Goal: Task Accomplishment & Management: Use online tool/utility

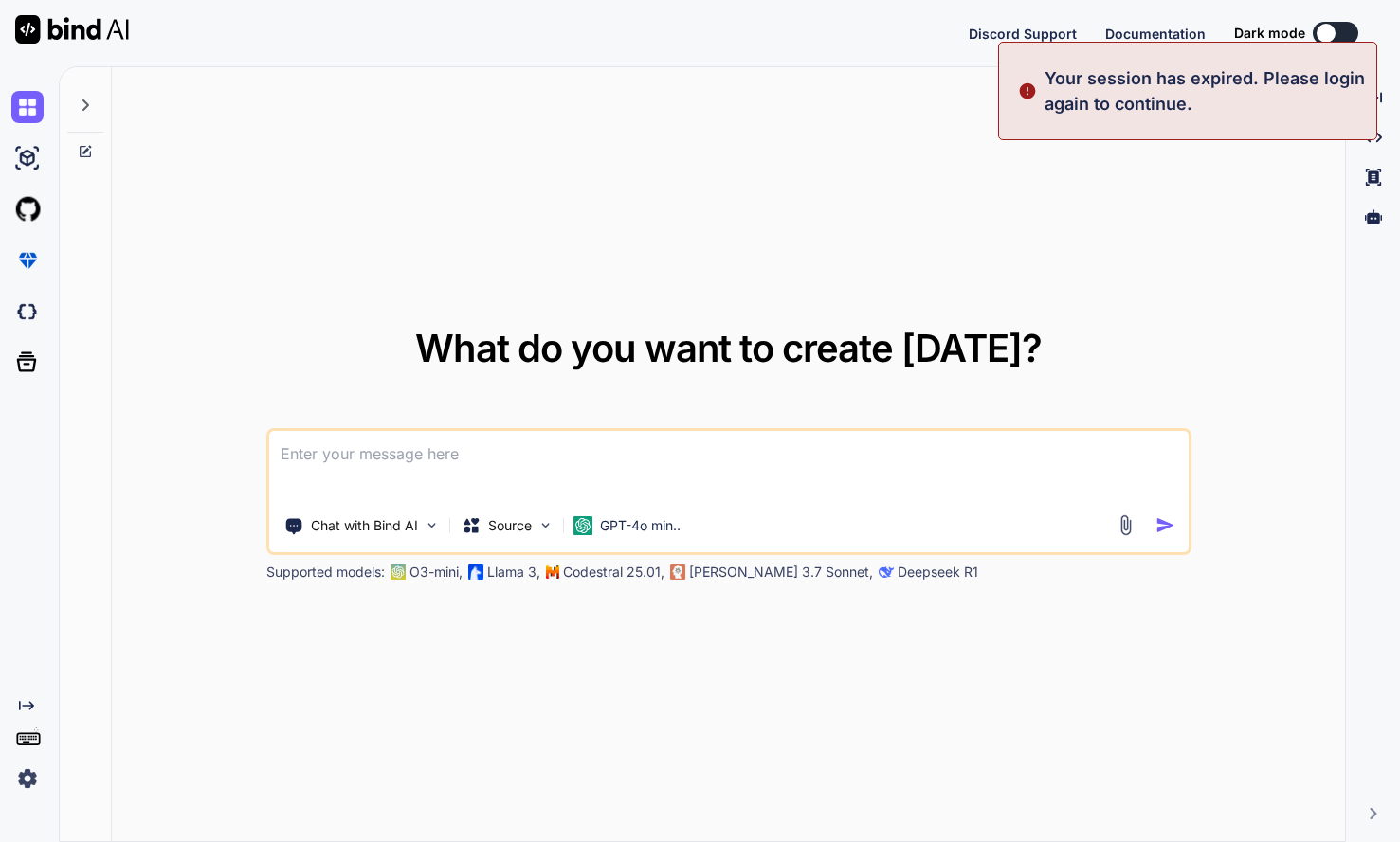
type textarea "x"
click at [1313, 20] on button "Sign in" at bounding box center [1318, 33] width 103 height 38
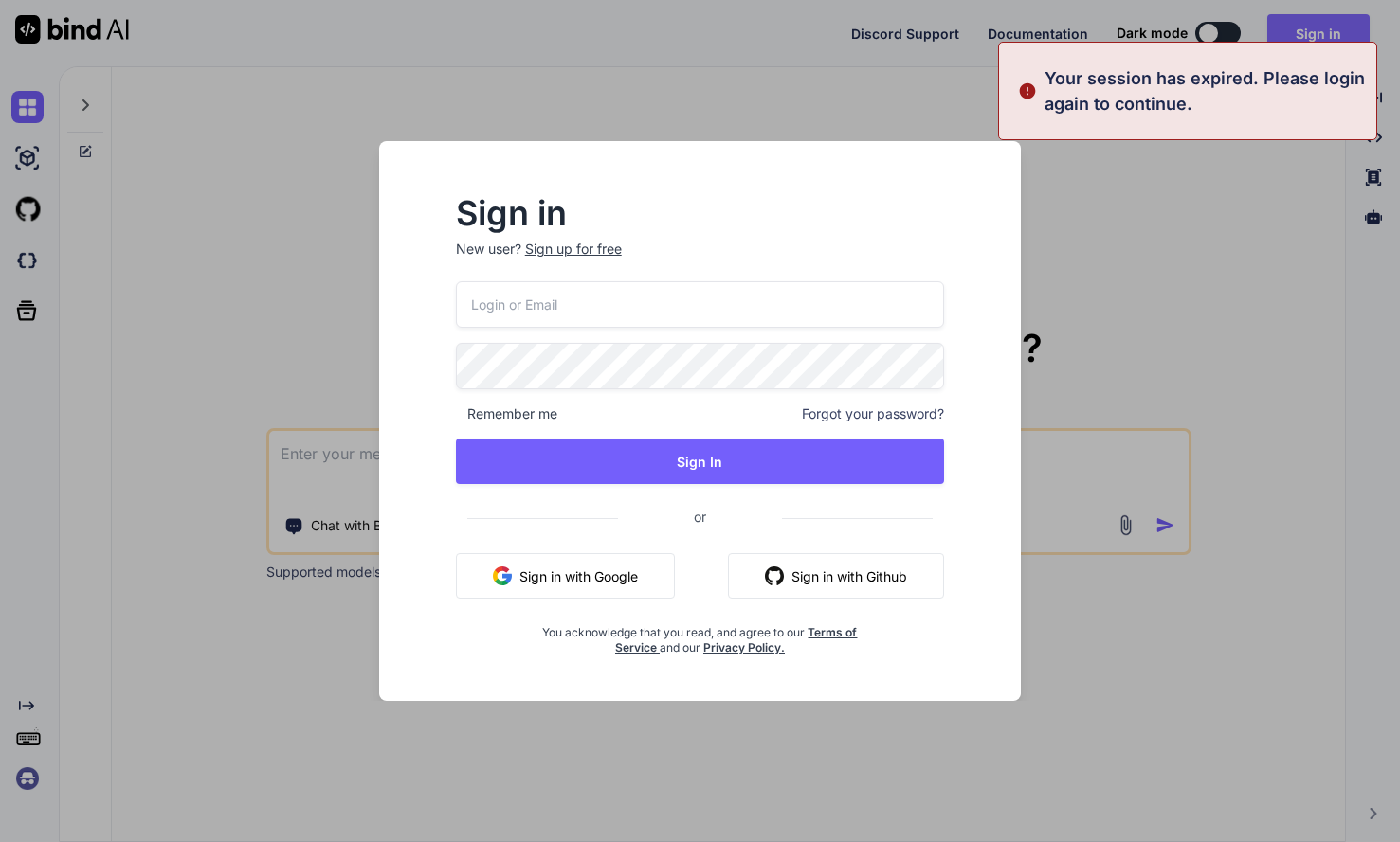
type input "[PERSON_NAME][EMAIL_ADDRESS][DOMAIN_NAME]"
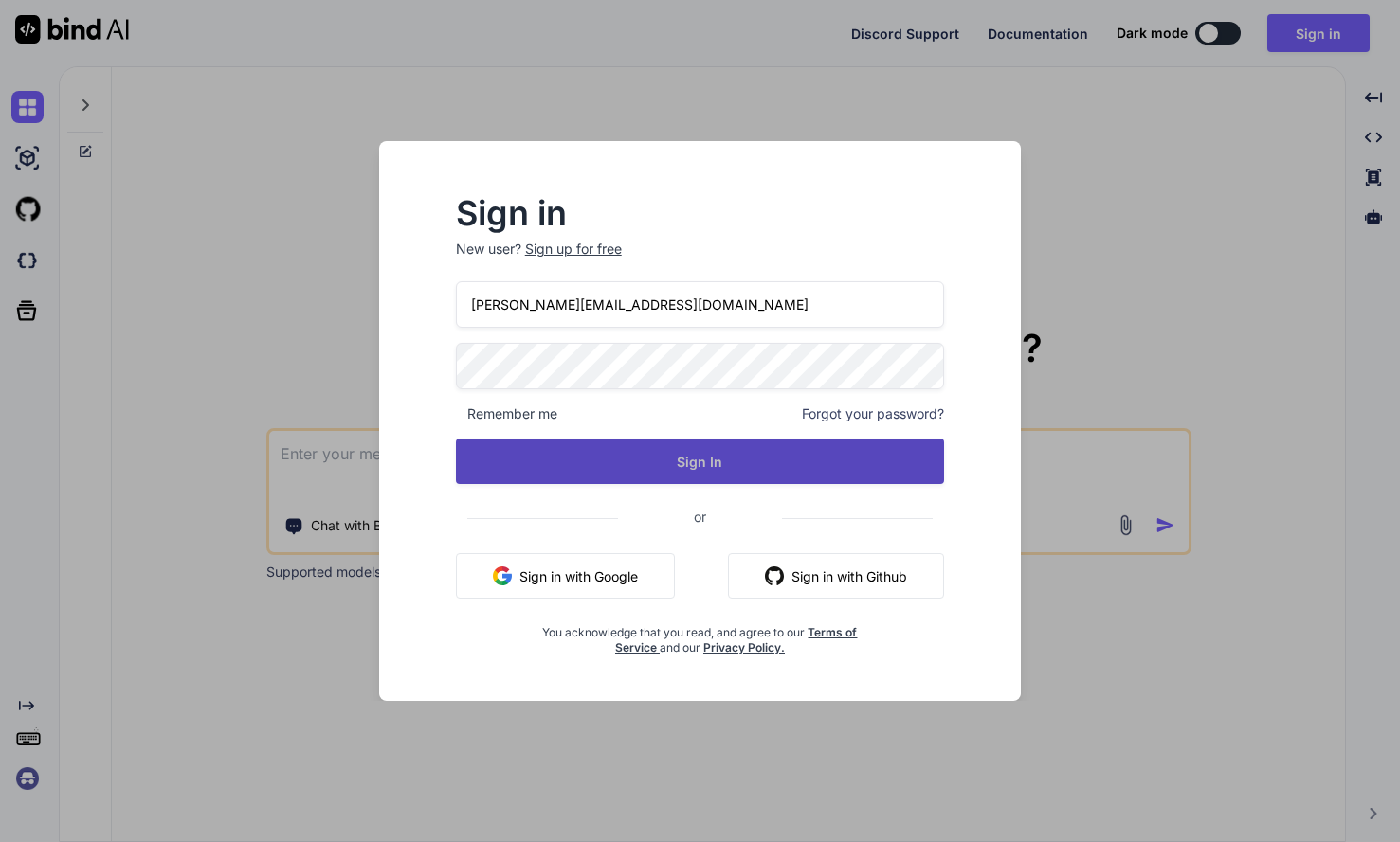
click at [684, 453] on button "Sign In" at bounding box center [700, 462] width 489 height 45
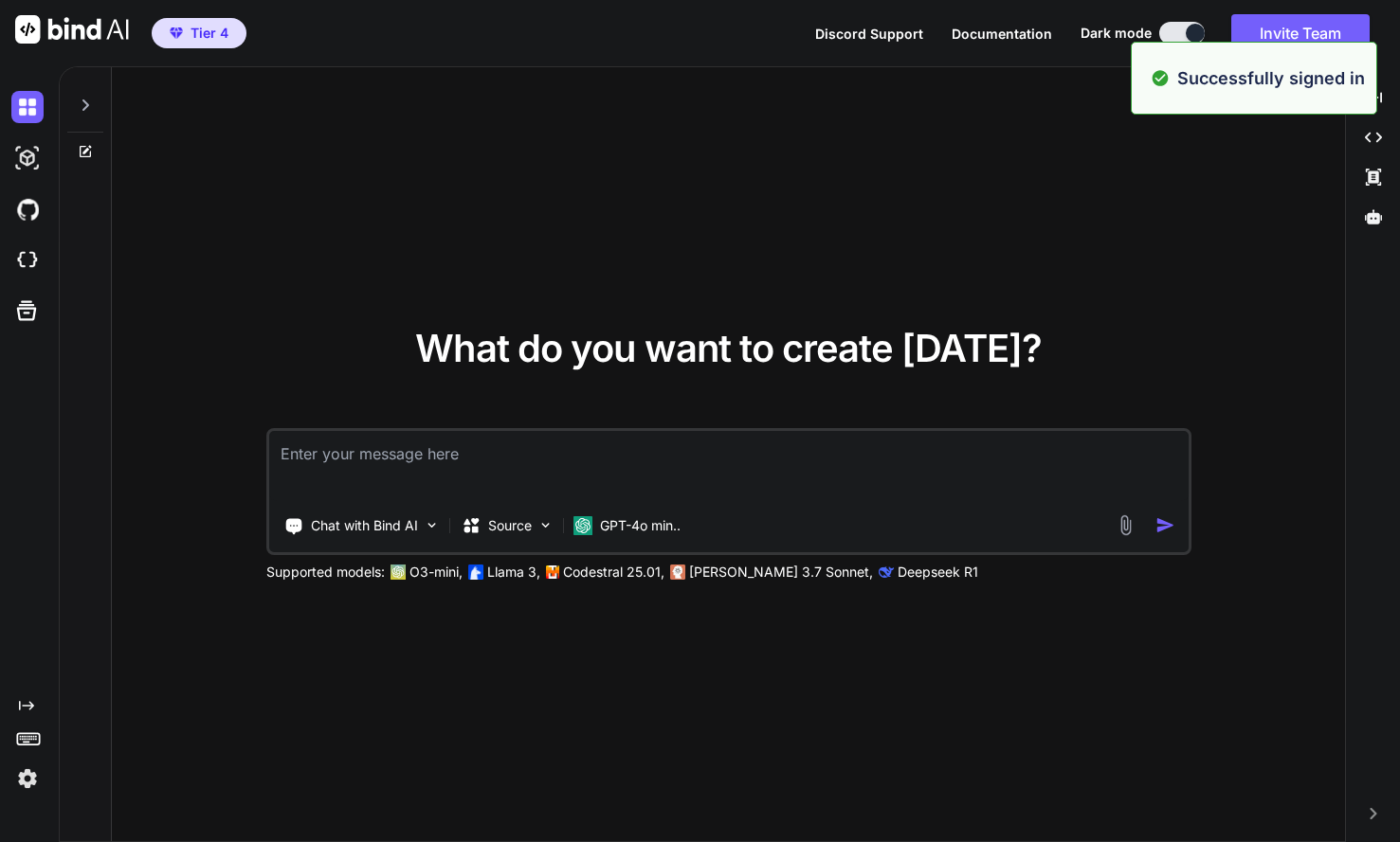
type textarea "x"
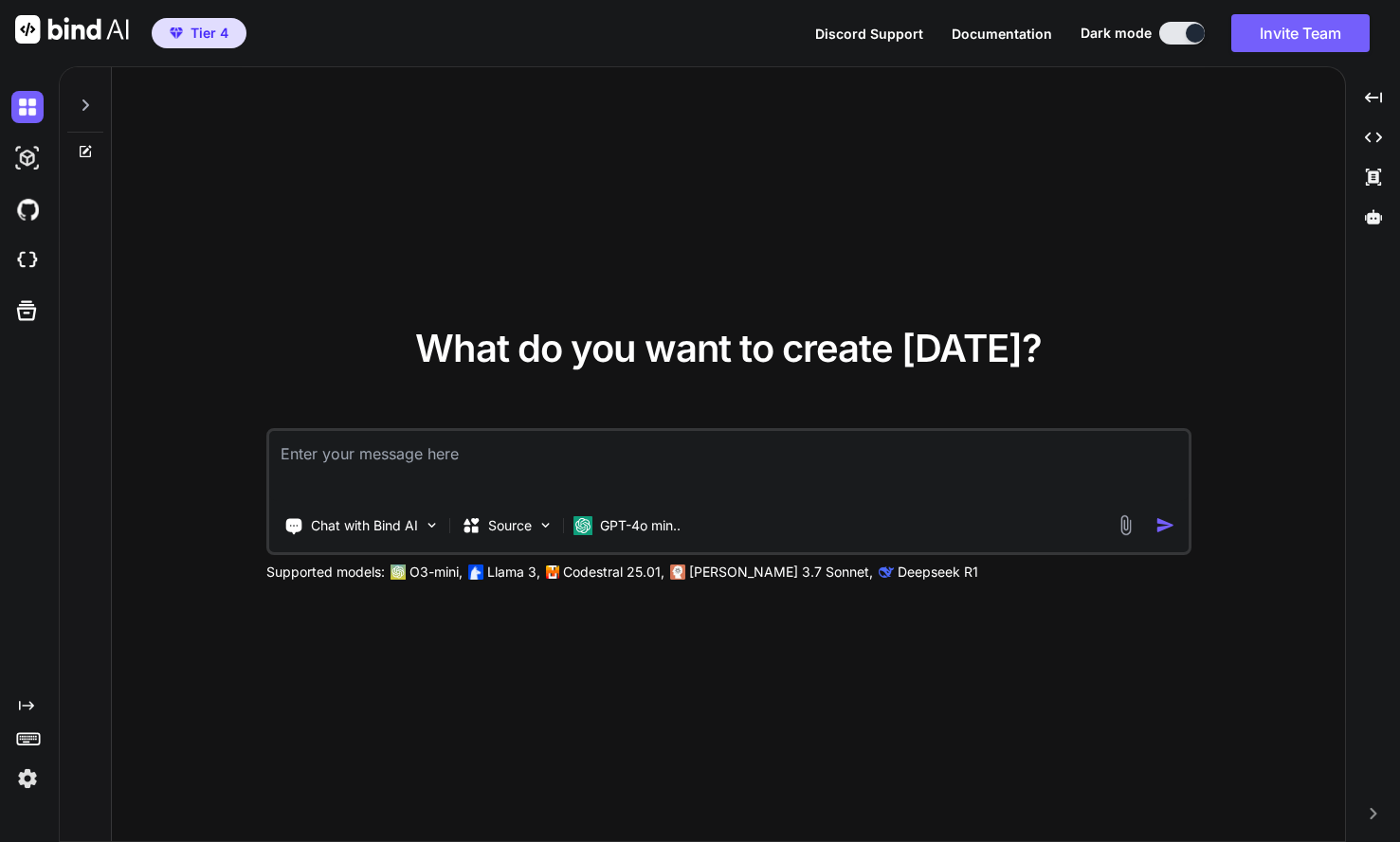
click at [43, 577] on div "Created with Pixso." at bounding box center [26, 438] width 51 height 714
click at [22, 781] on img at bounding box center [28, 778] width 33 height 33
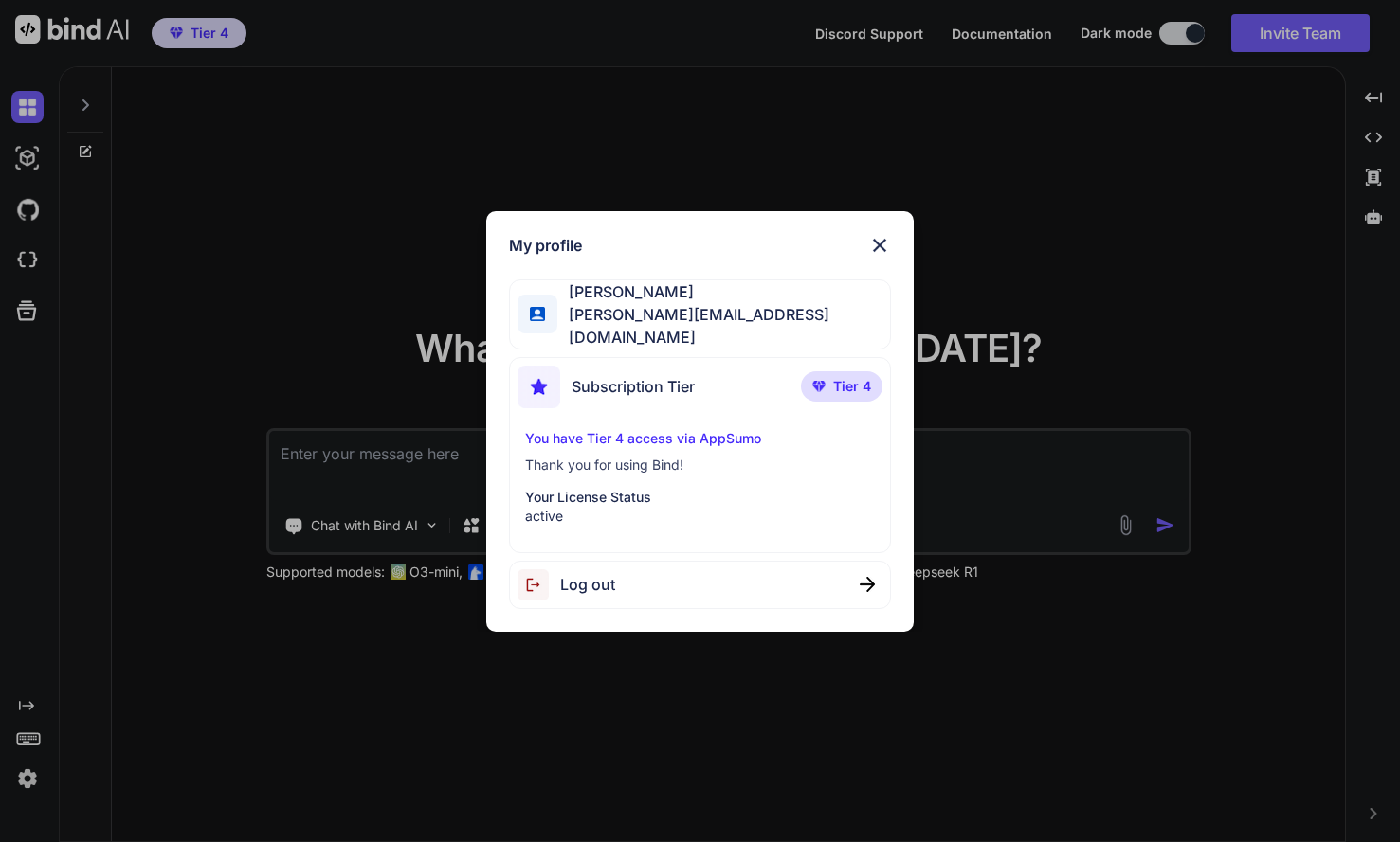
click at [877, 255] on img at bounding box center [879, 245] width 23 height 23
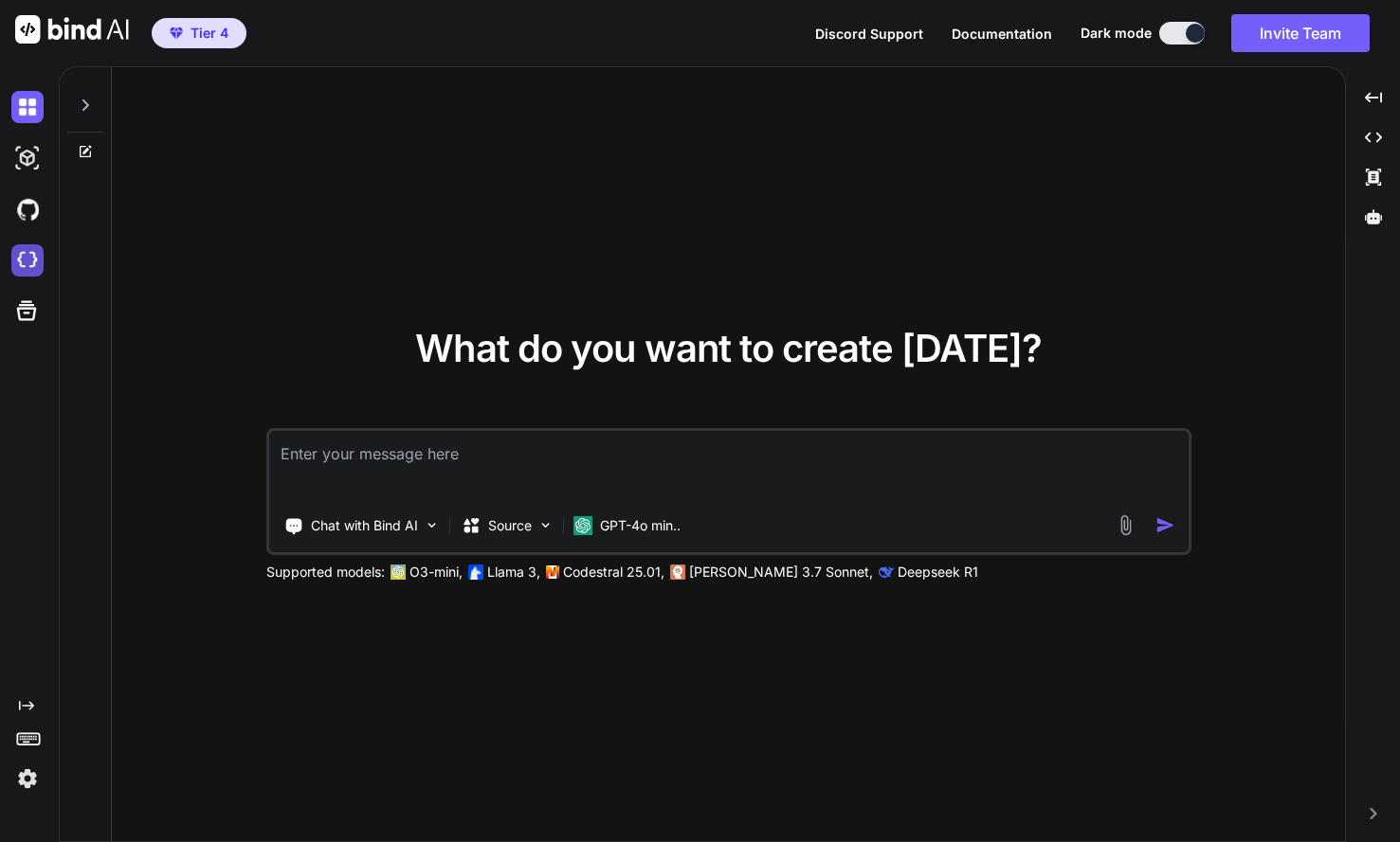
click at [29, 263] on img at bounding box center [28, 260] width 33 height 33
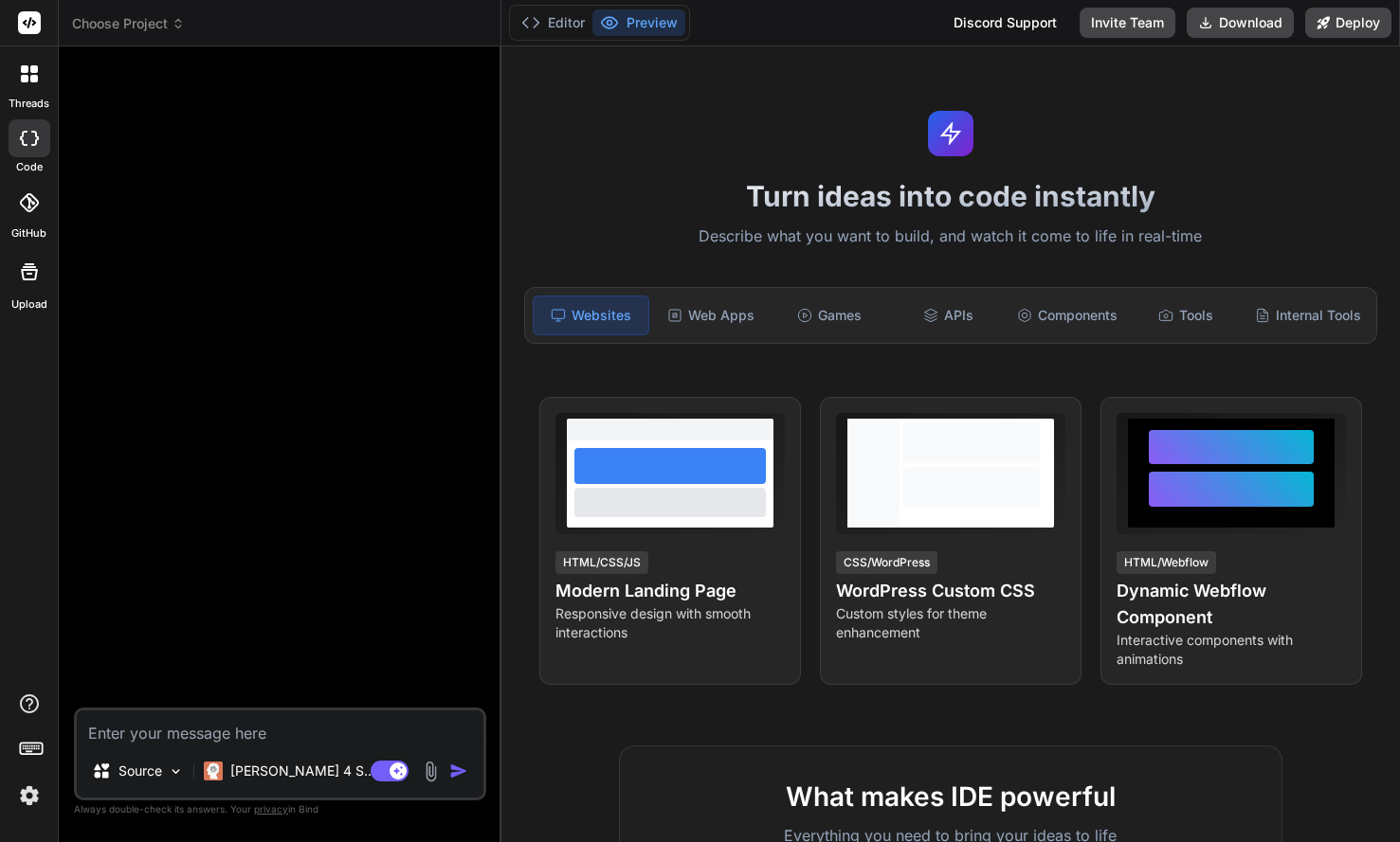
type textarea "x"
click at [34, 801] on img at bounding box center [29, 796] width 33 height 33
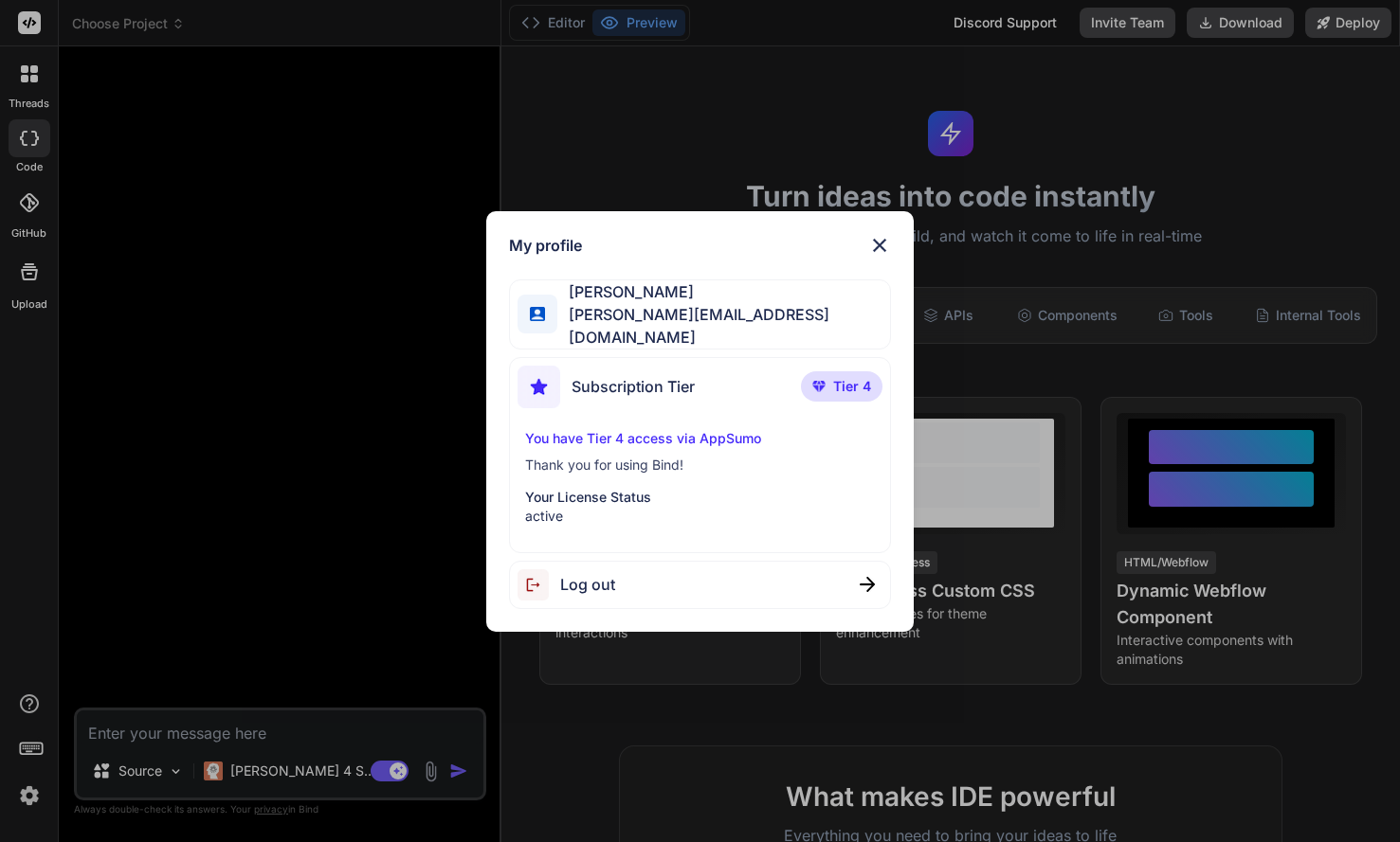
click at [877, 244] on img at bounding box center [879, 245] width 23 height 23
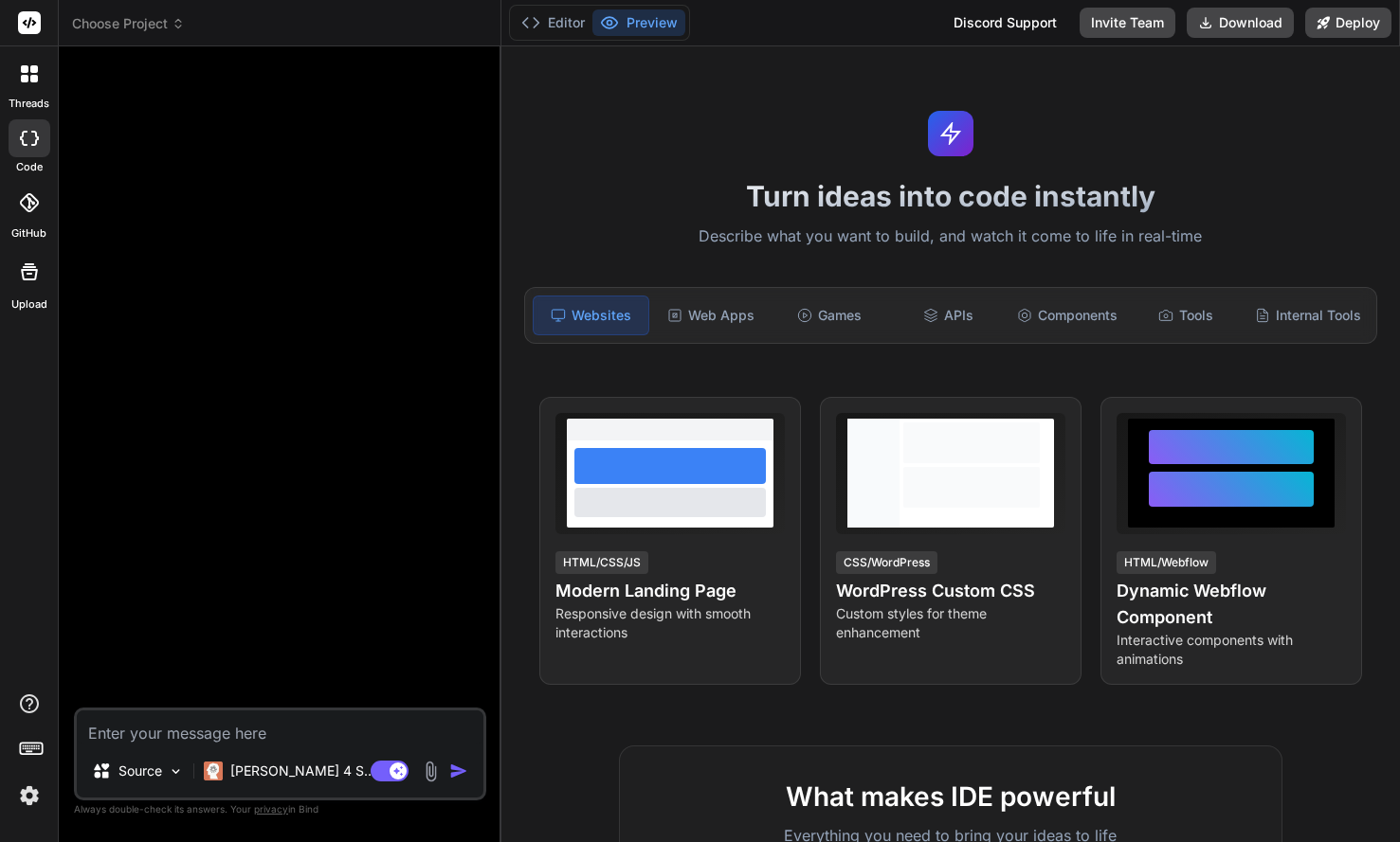
click at [35, 206] on icon at bounding box center [28, 203] width 19 height 19
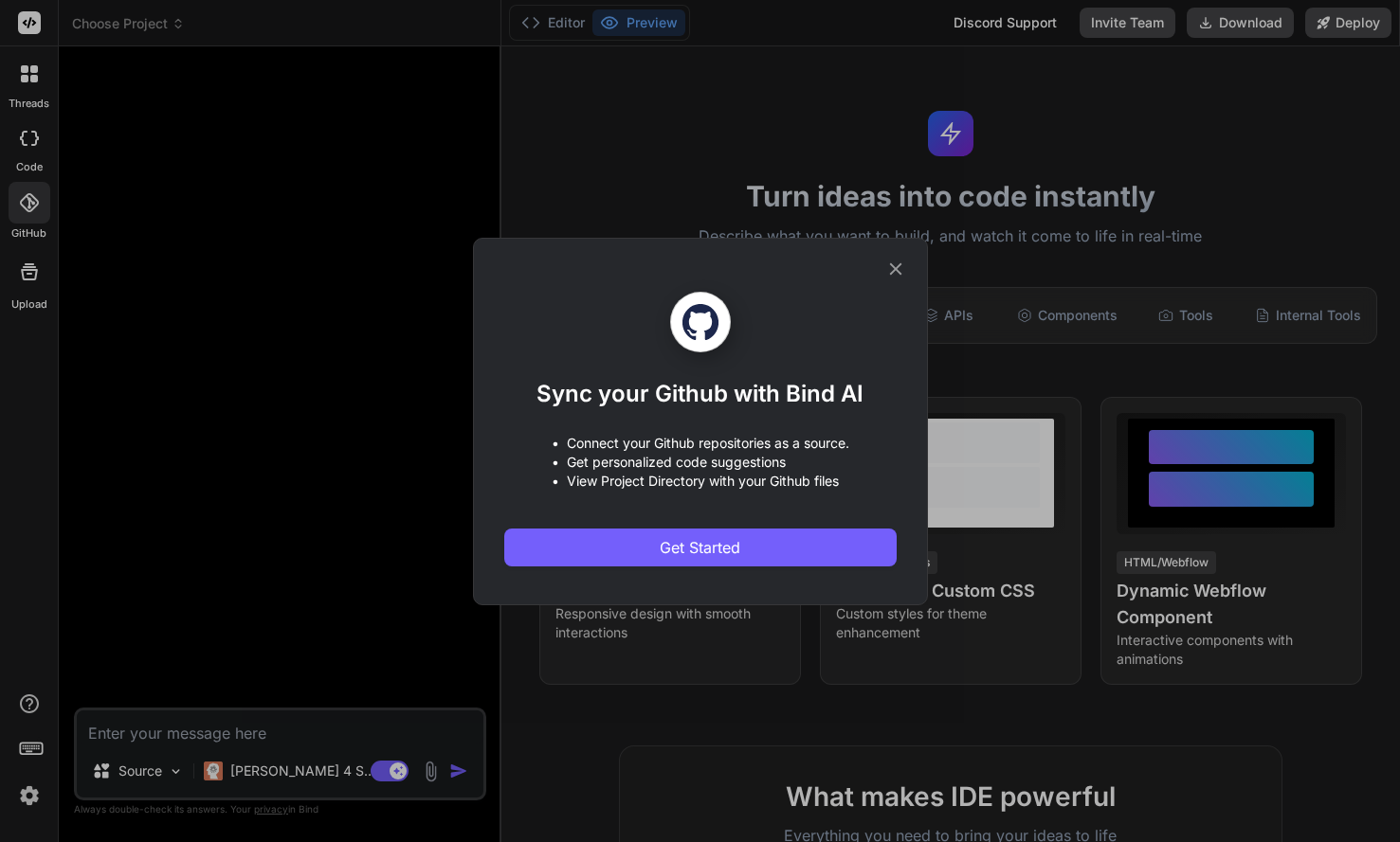
click at [892, 264] on icon at bounding box center [895, 268] width 12 height 12
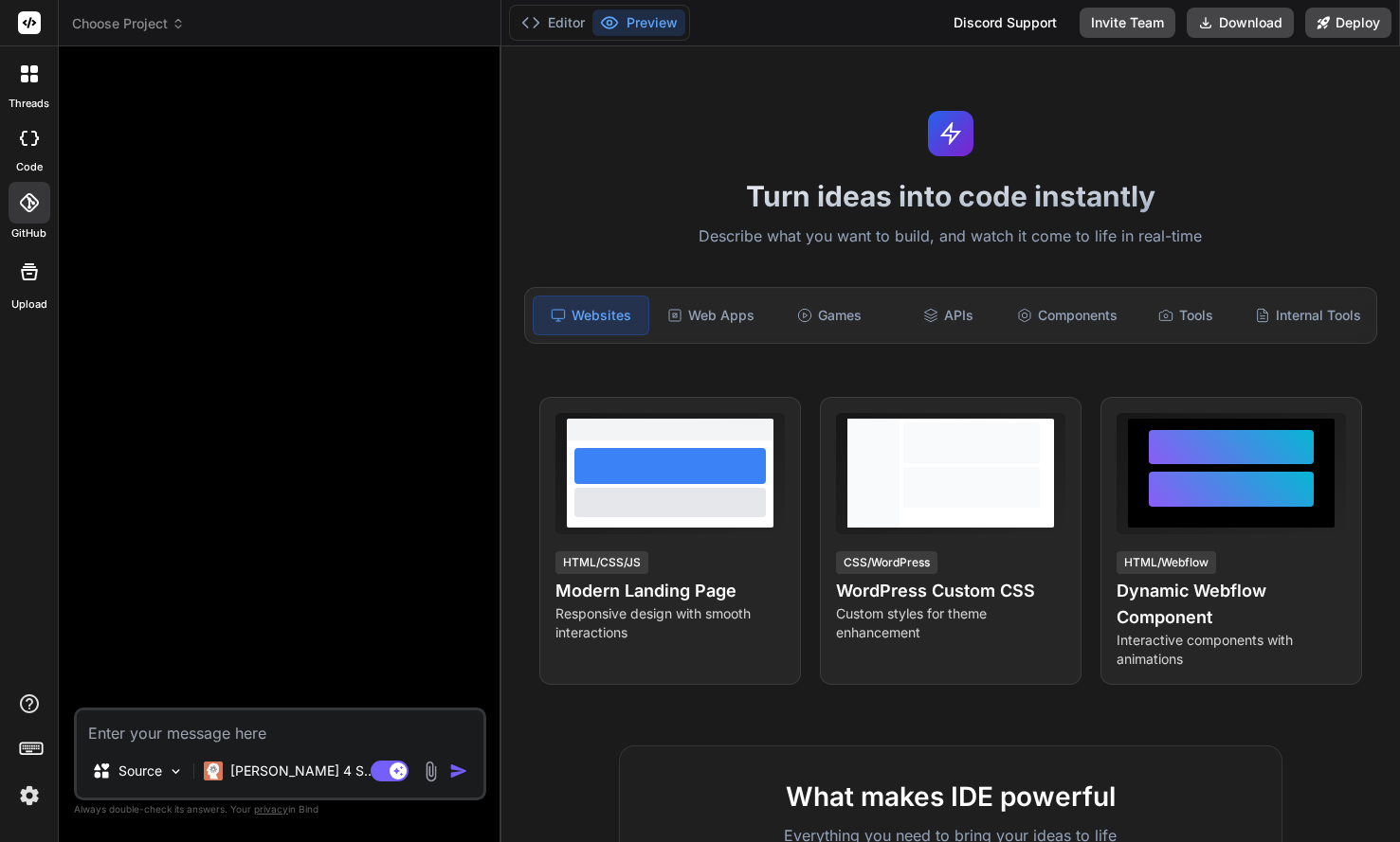
click at [33, 24] on rect at bounding box center [29, 23] width 23 height 23
click at [128, 24] on span "Choose Project" at bounding box center [129, 23] width 113 height 19
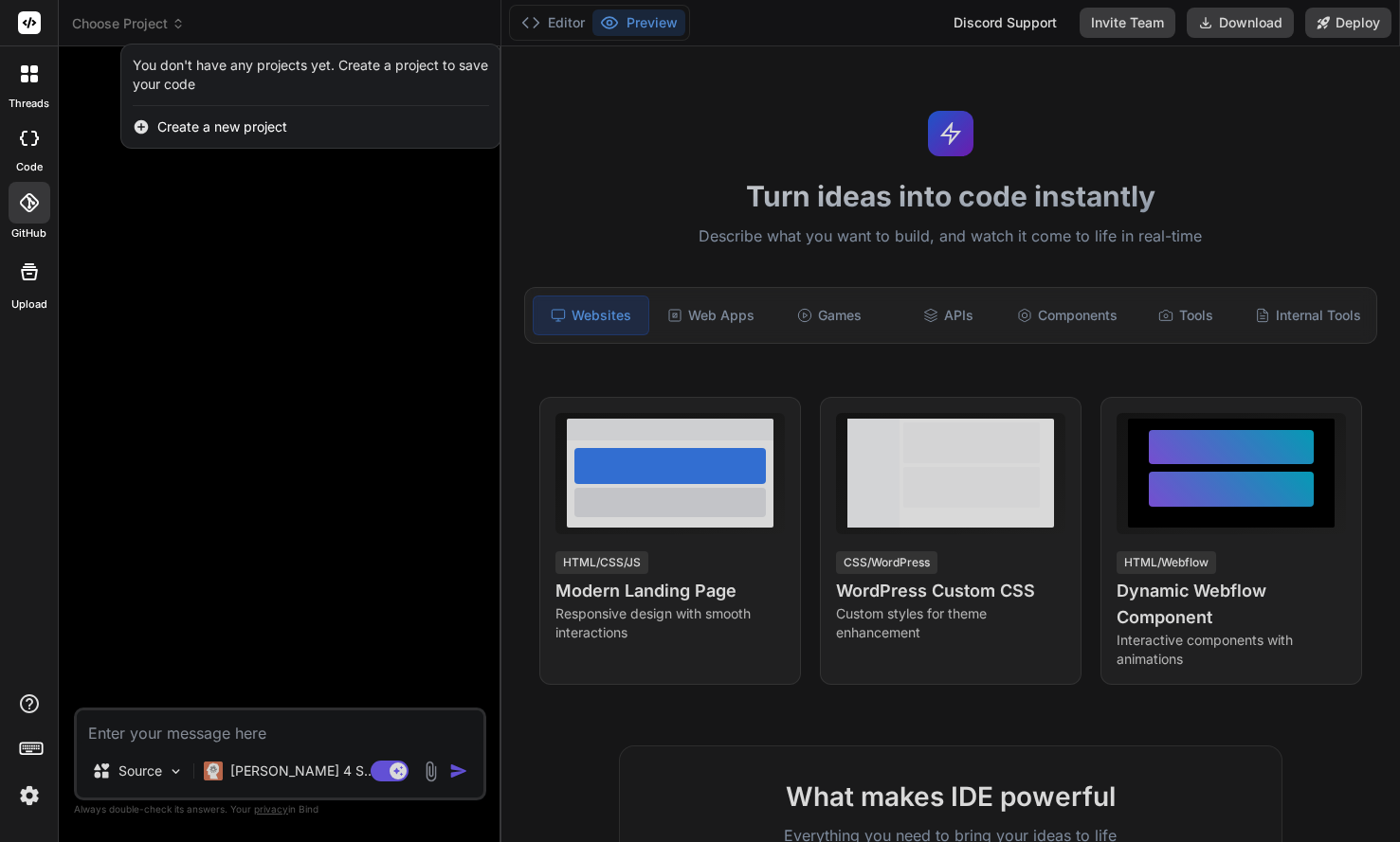
click at [138, 26] on div at bounding box center [700, 421] width 1400 height 842
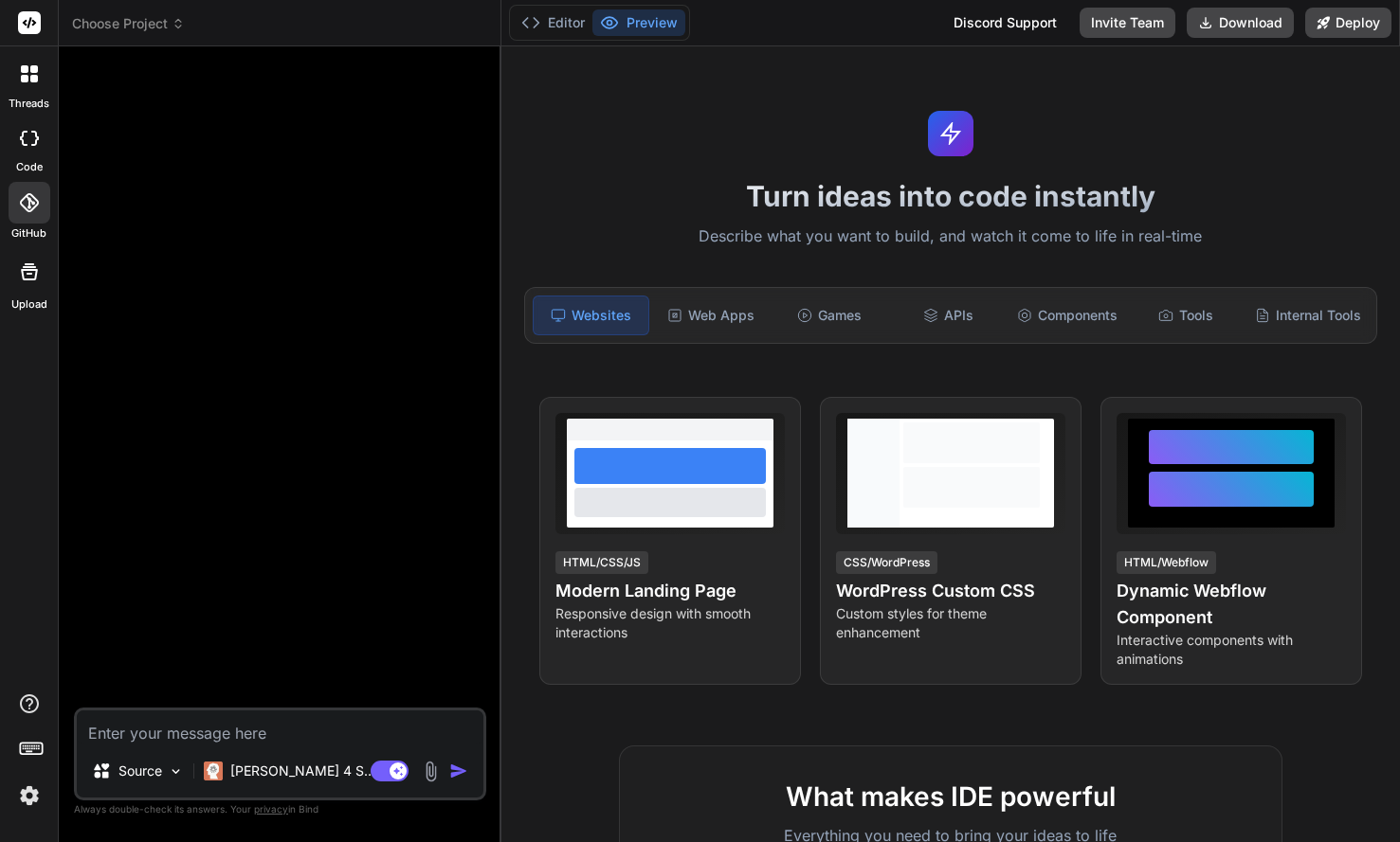
click at [246, 302] on div at bounding box center [282, 384] width 408 height 646
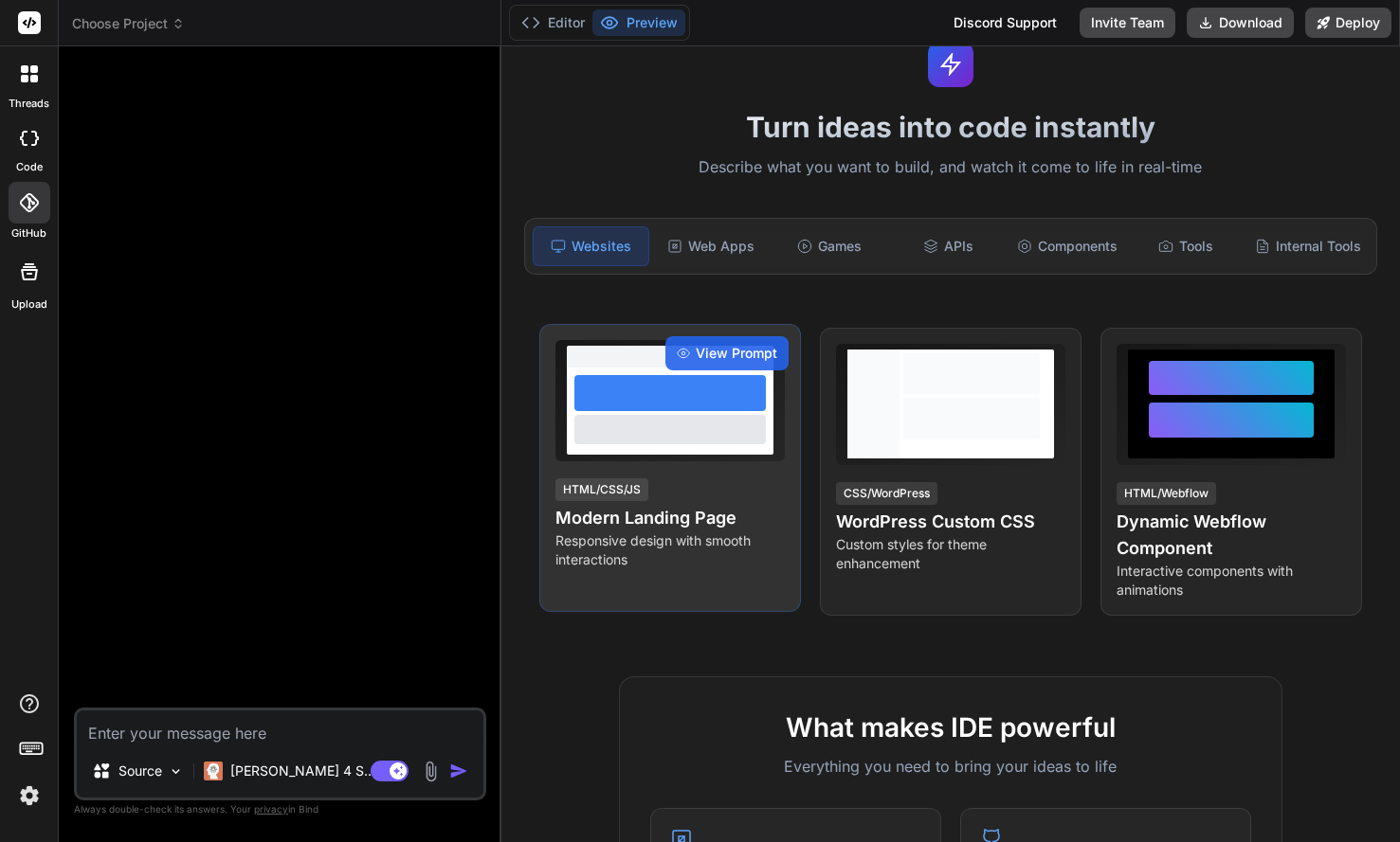
scroll to position [62, 0]
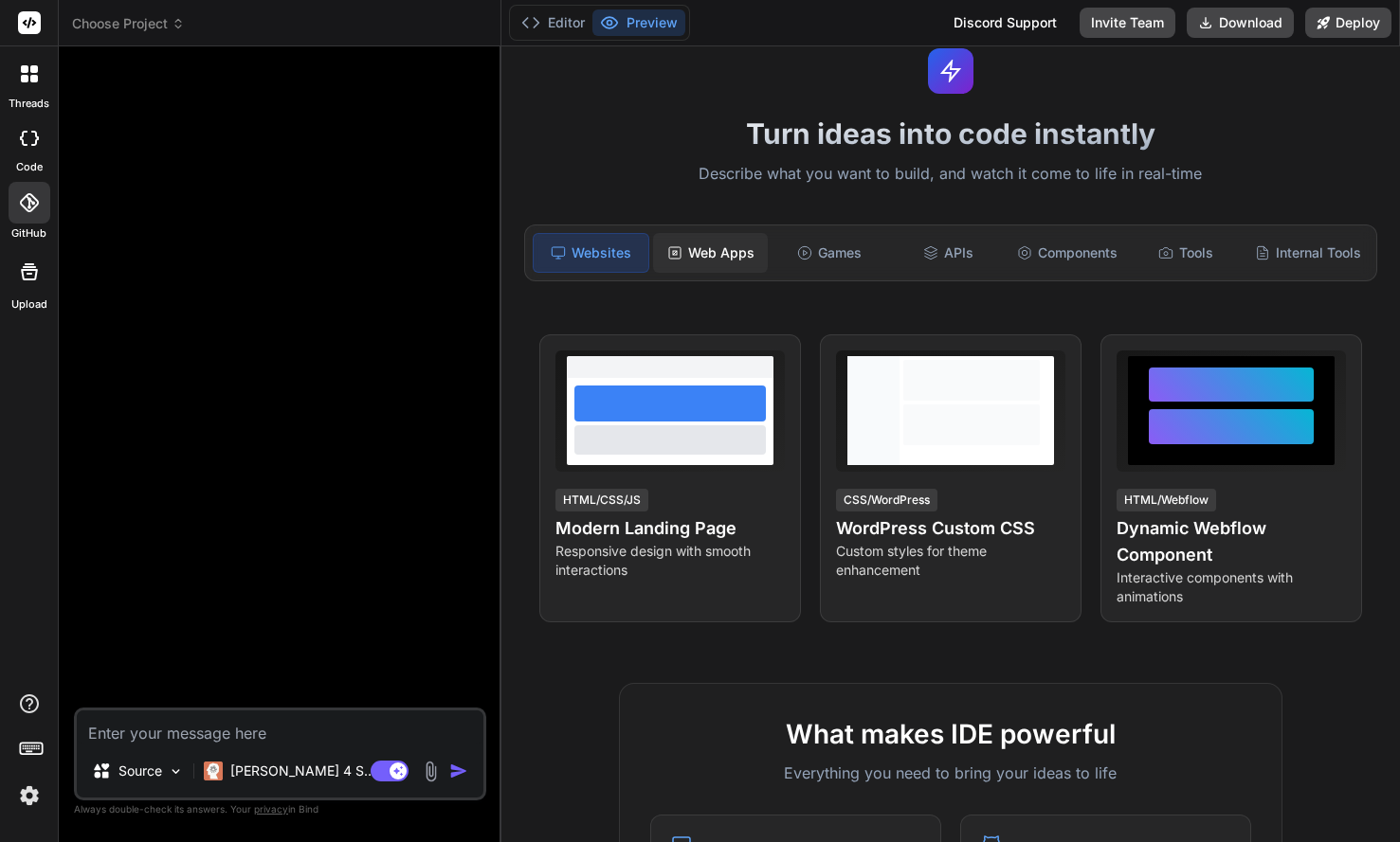
click at [725, 244] on div "Web Apps" at bounding box center [710, 253] width 115 height 40
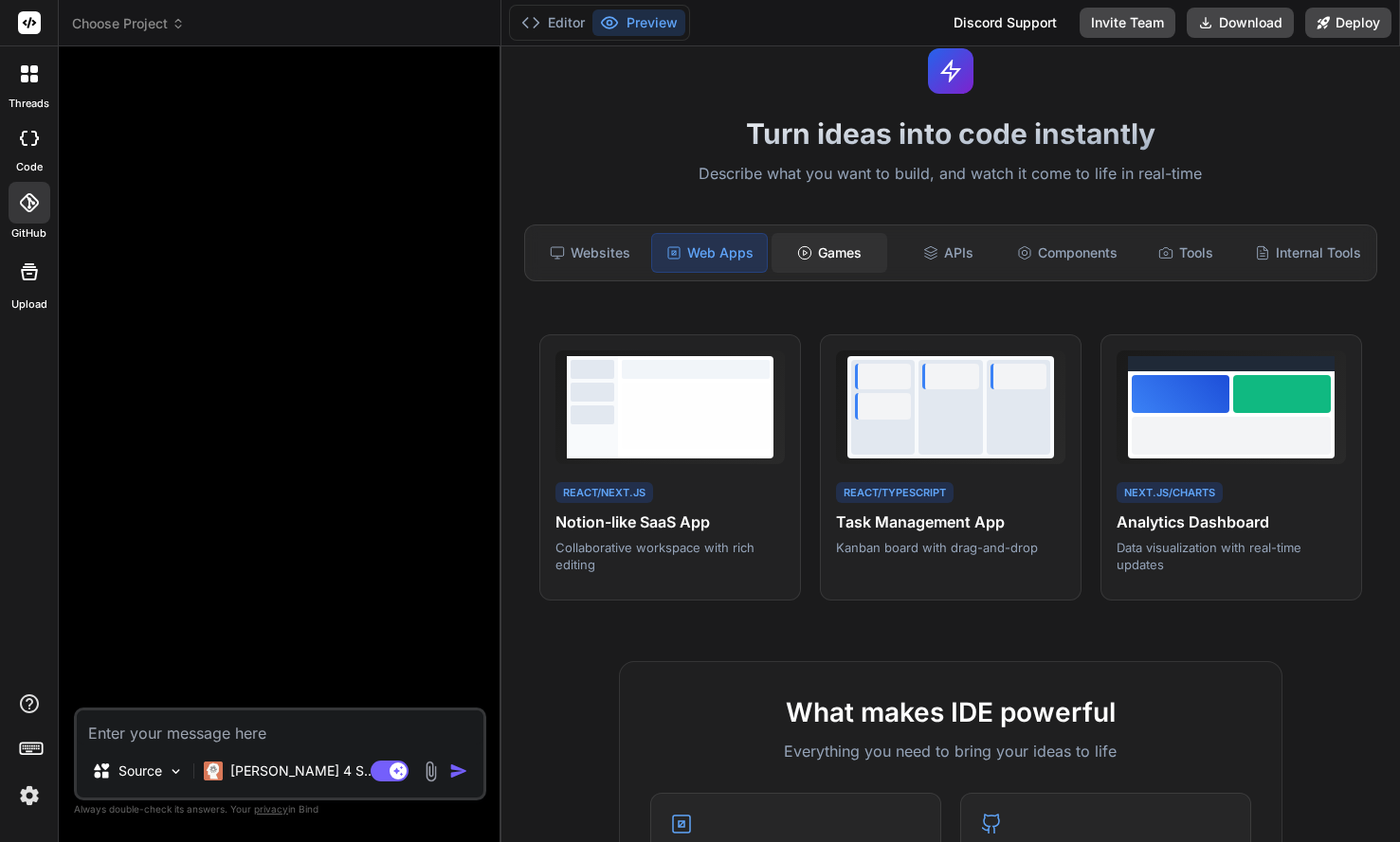
click at [843, 253] on div "Games" at bounding box center [829, 253] width 115 height 40
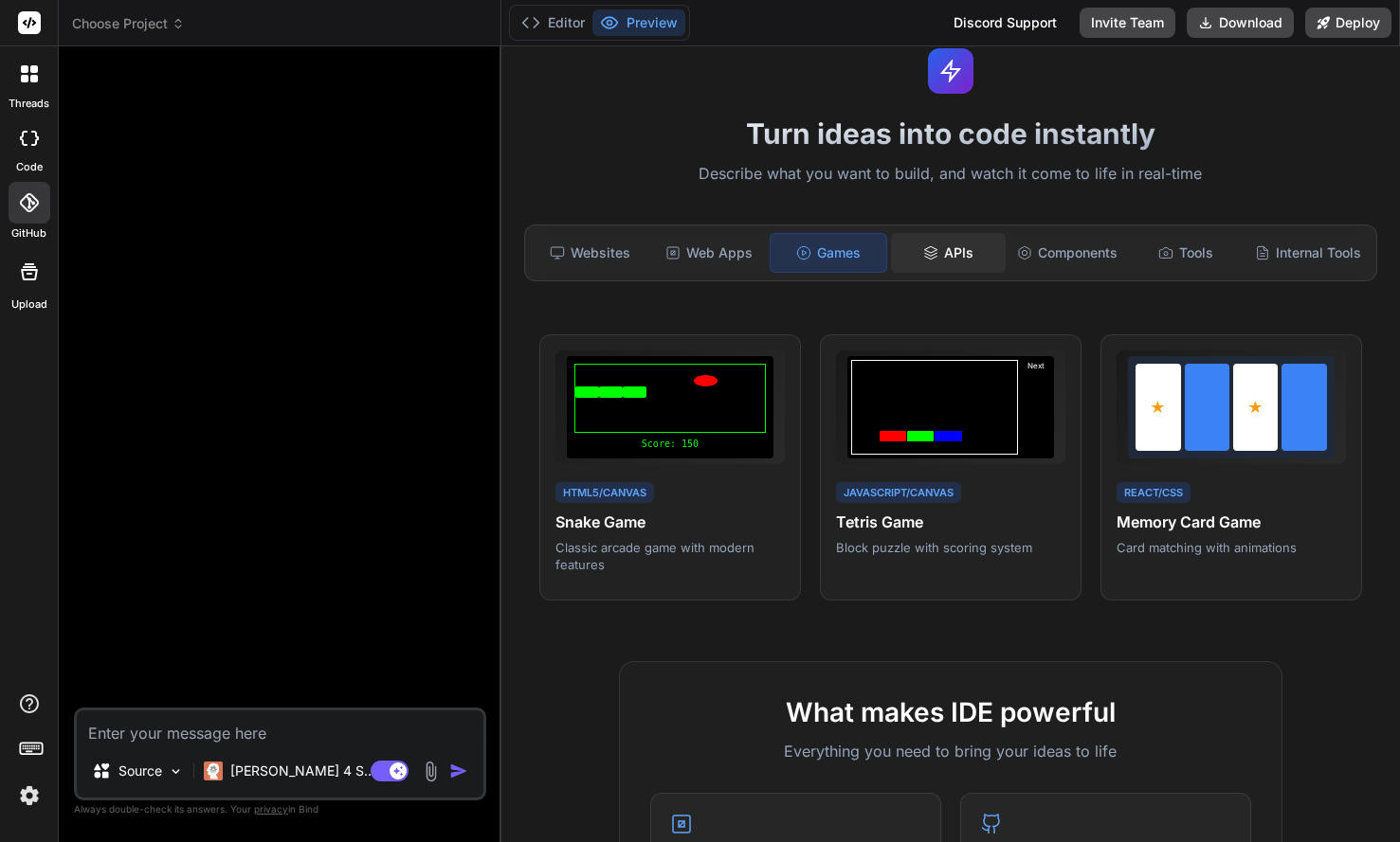
click at [947, 254] on div "APIs" at bounding box center [948, 253] width 115 height 40
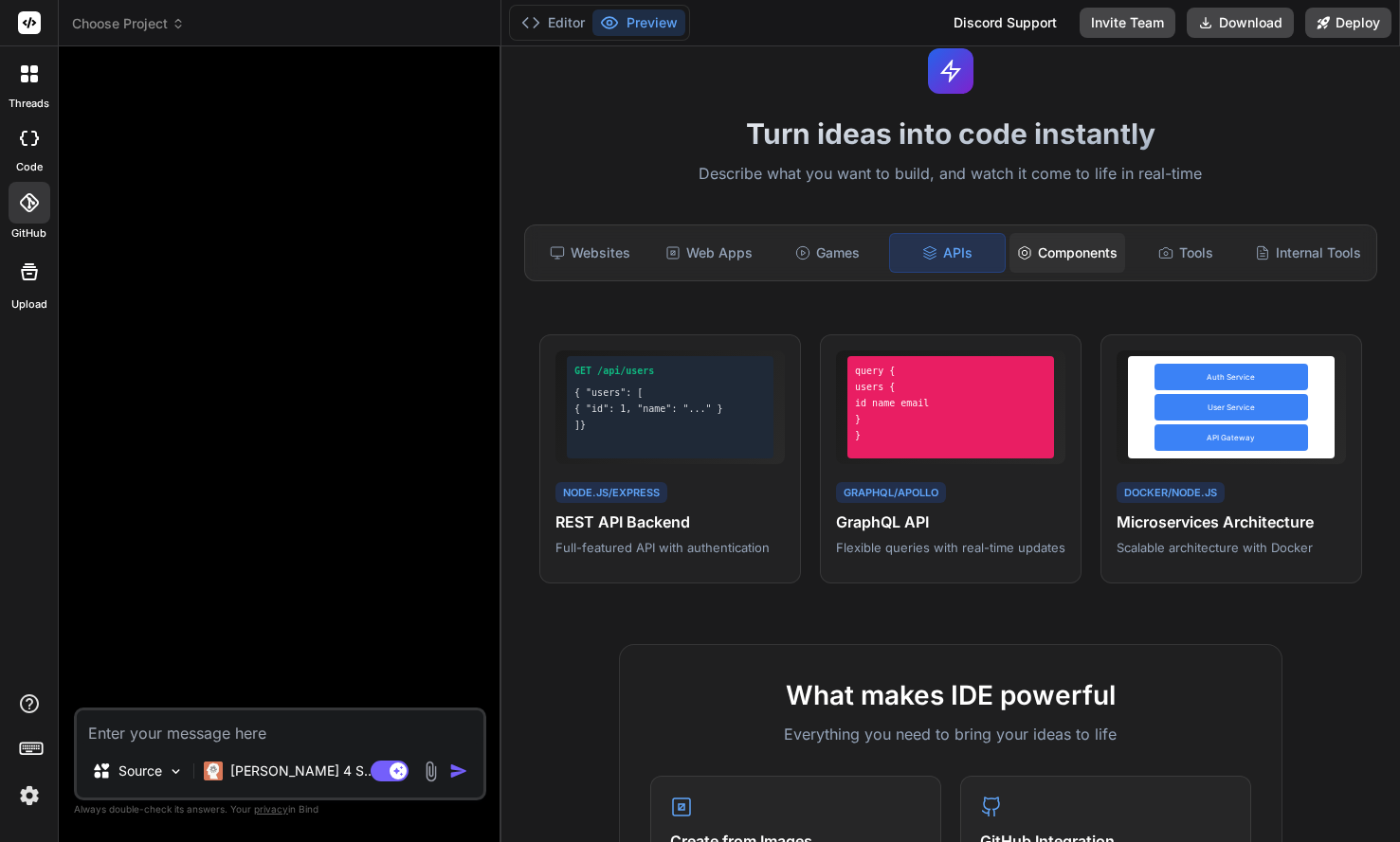
click at [1034, 243] on div "Components" at bounding box center [1067, 253] width 116 height 40
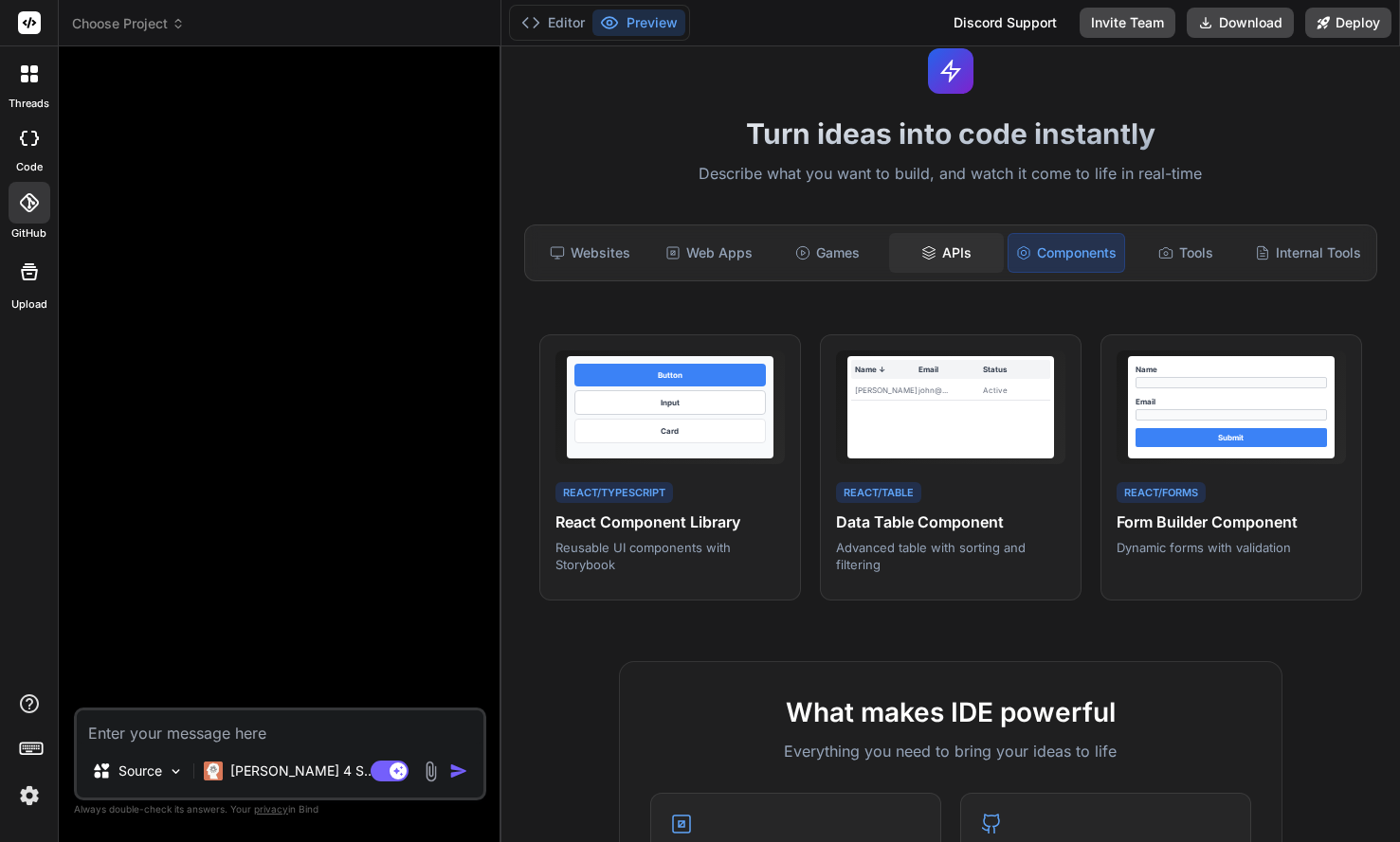
click at [954, 243] on div "APIs" at bounding box center [946, 253] width 115 height 40
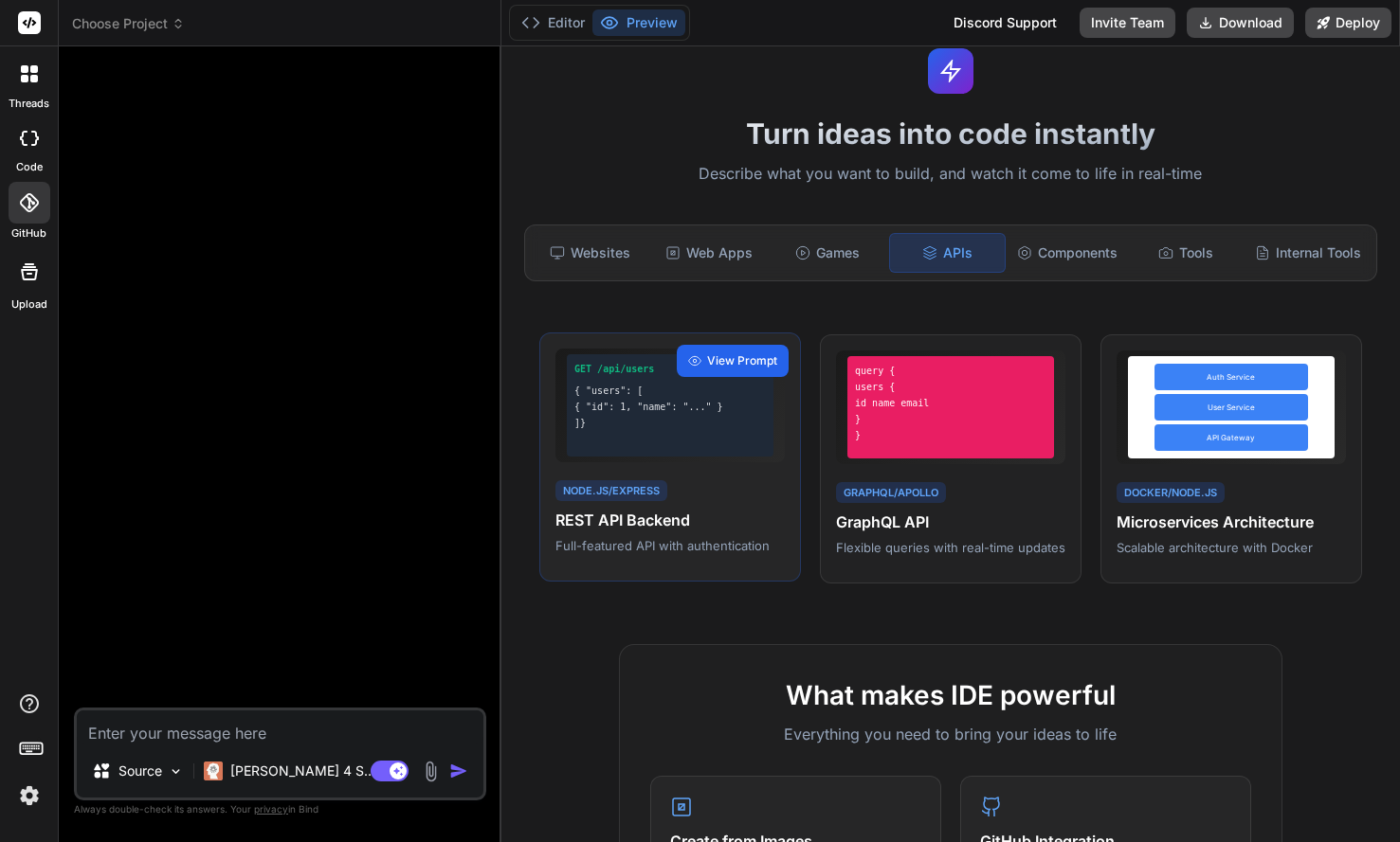
click at [747, 353] on span "View Prompt" at bounding box center [742, 361] width 70 height 17
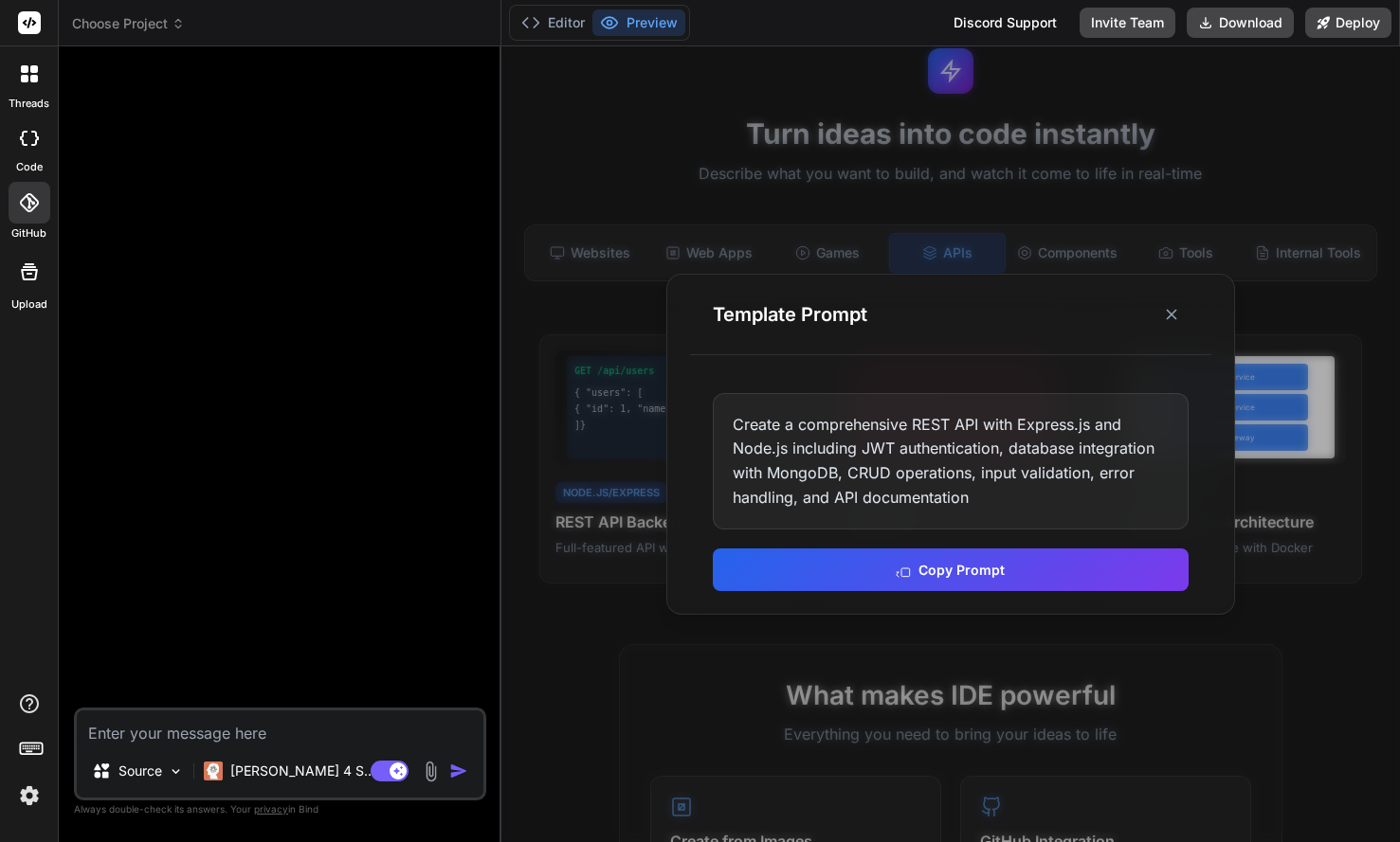
click at [1167, 324] on button at bounding box center [1171, 314] width 35 height 35
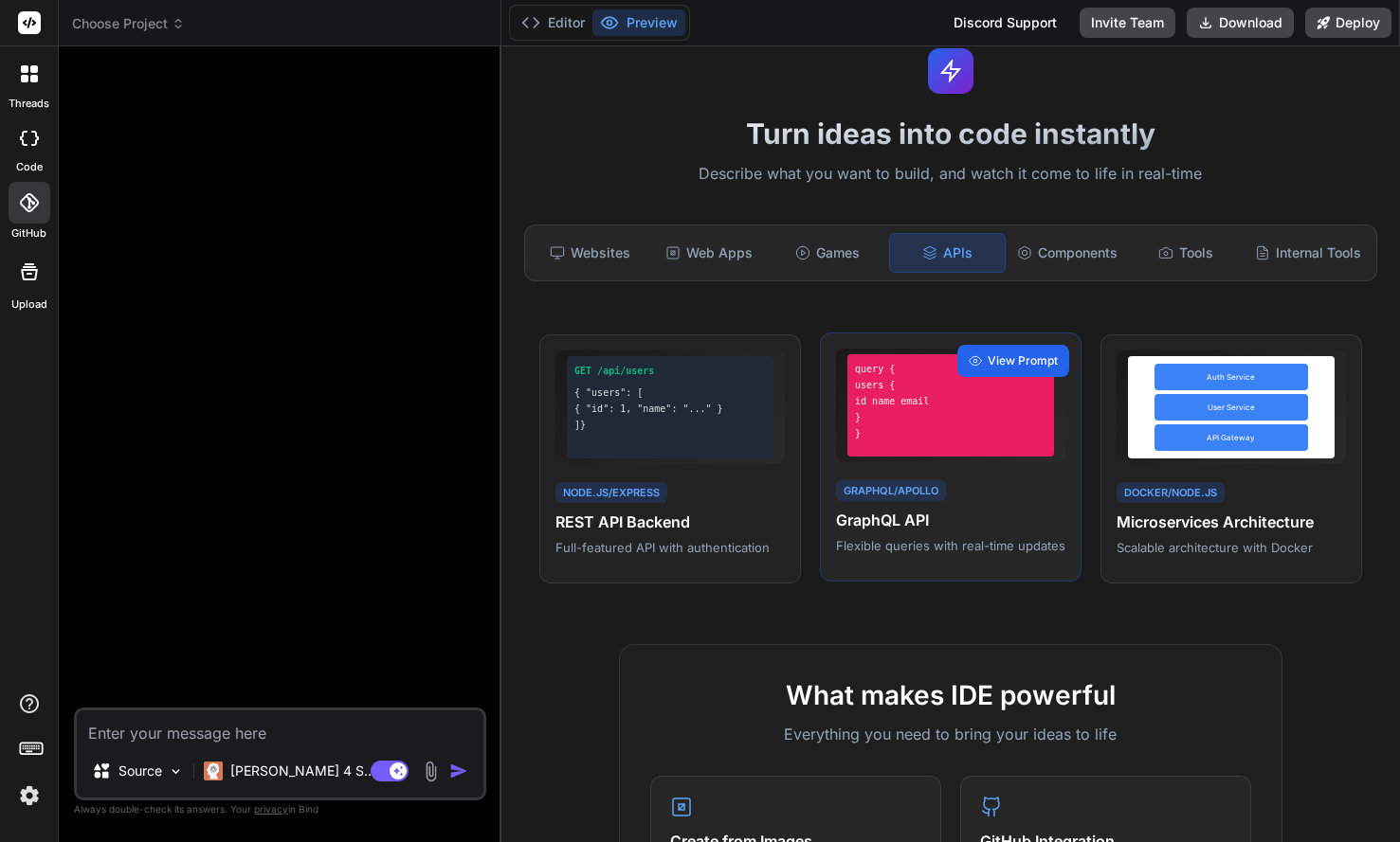
click at [1039, 355] on span "View Prompt" at bounding box center [1022, 361] width 70 height 17
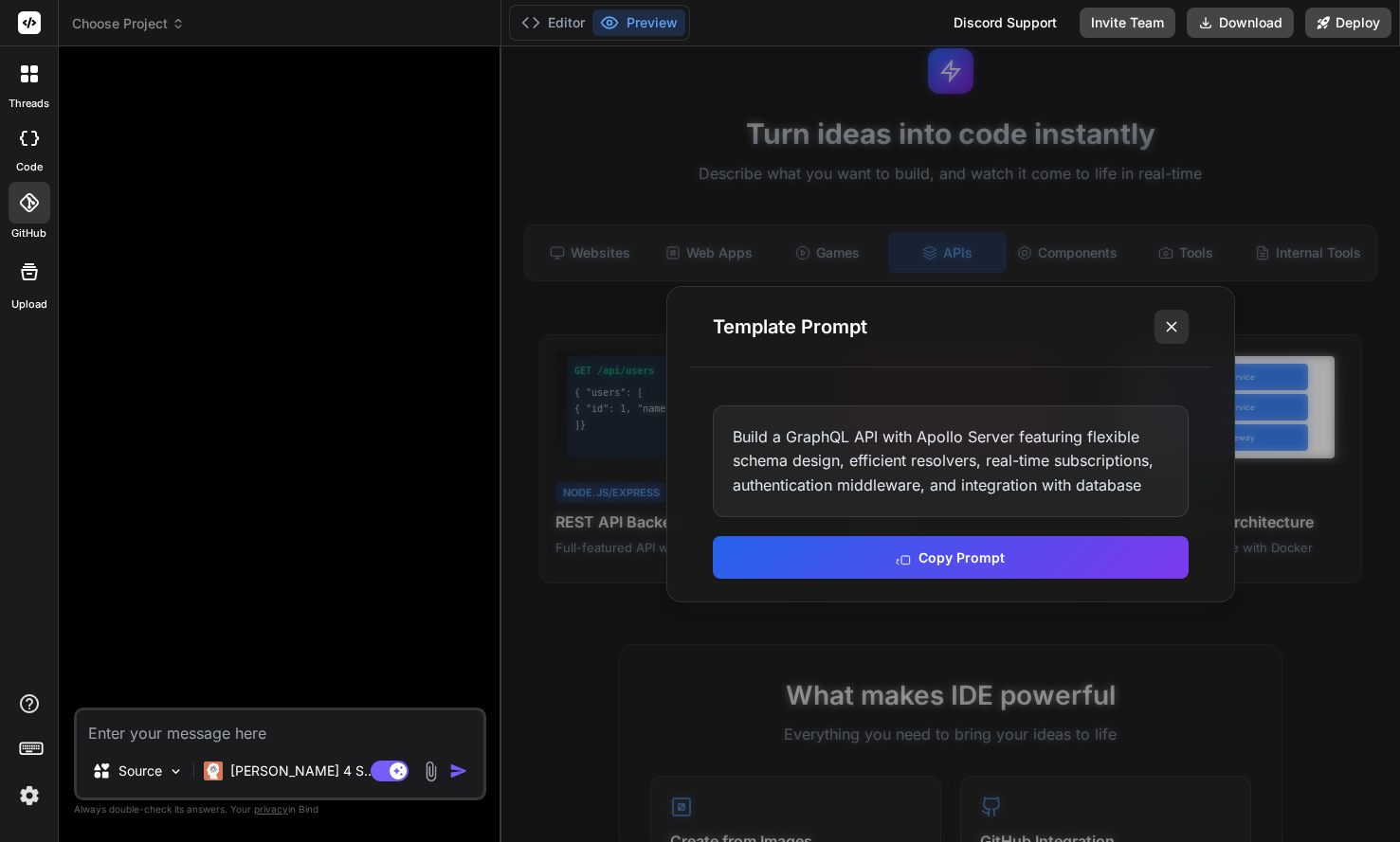
click at [1171, 330] on icon at bounding box center [1171, 326] width 19 height 19
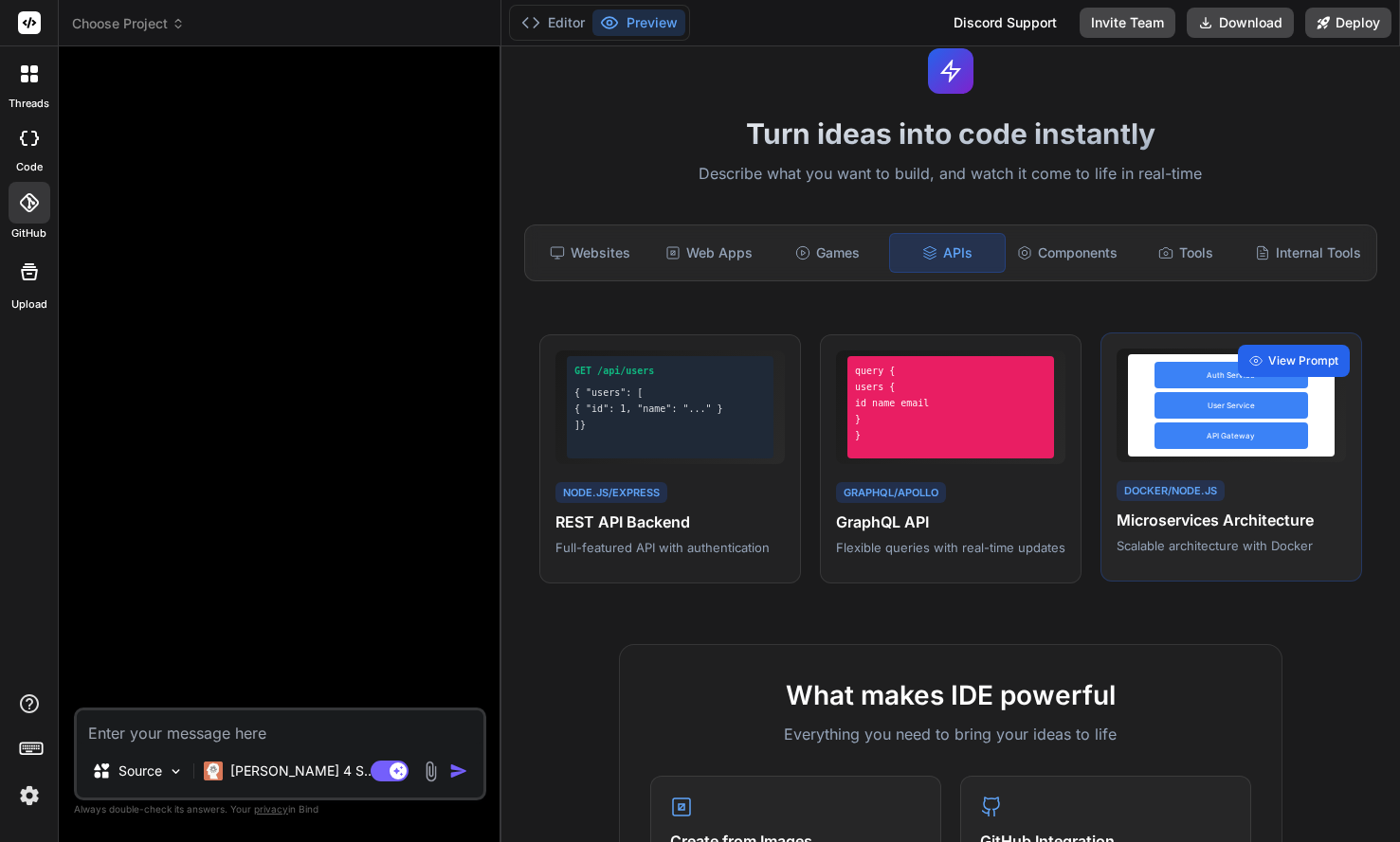
click at [1287, 357] on span "View Prompt" at bounding box center [1302, 361] width 70 height 17
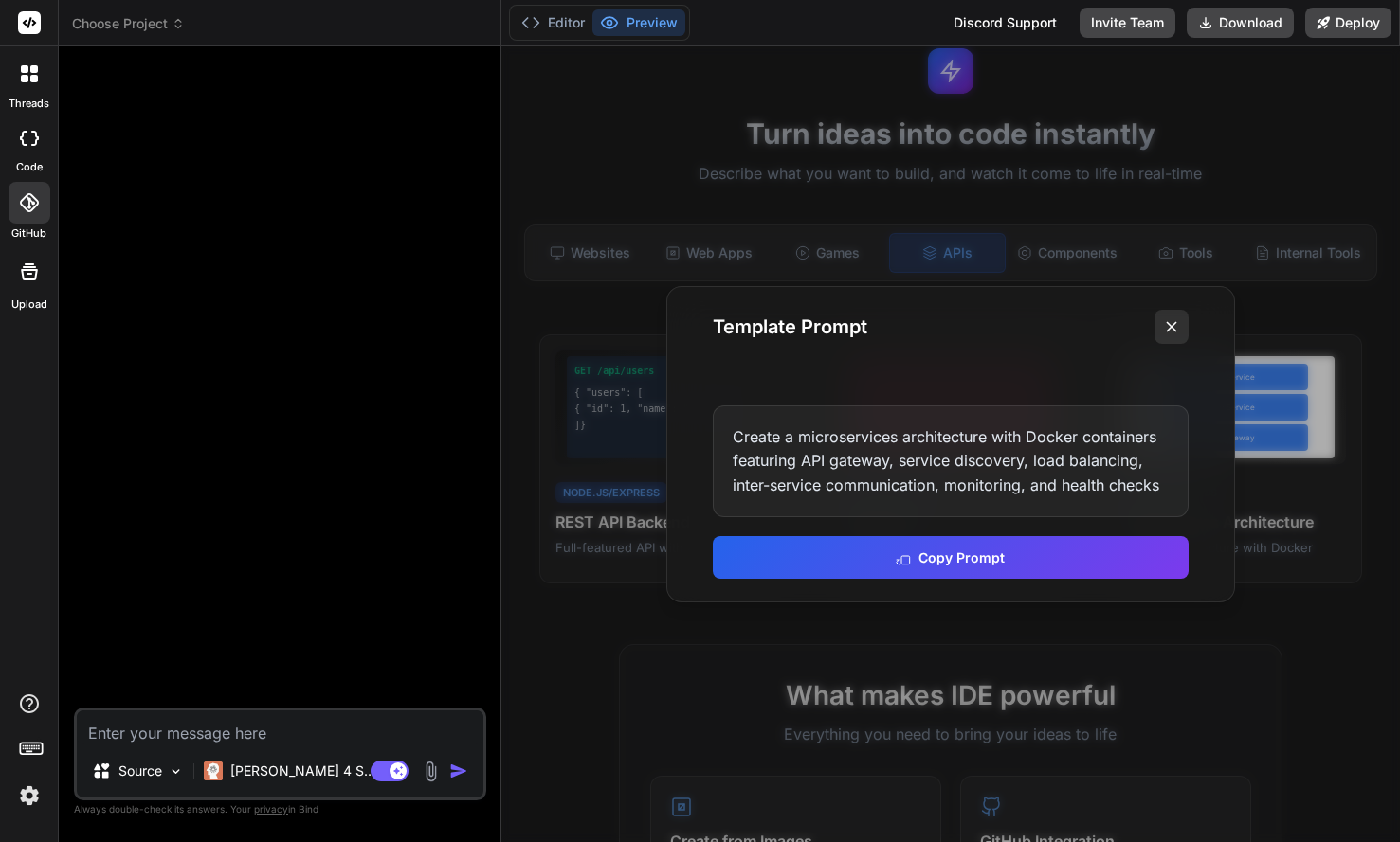
click at [1167, 330] on line at bounding box center [1172, 327] width 10 height 10
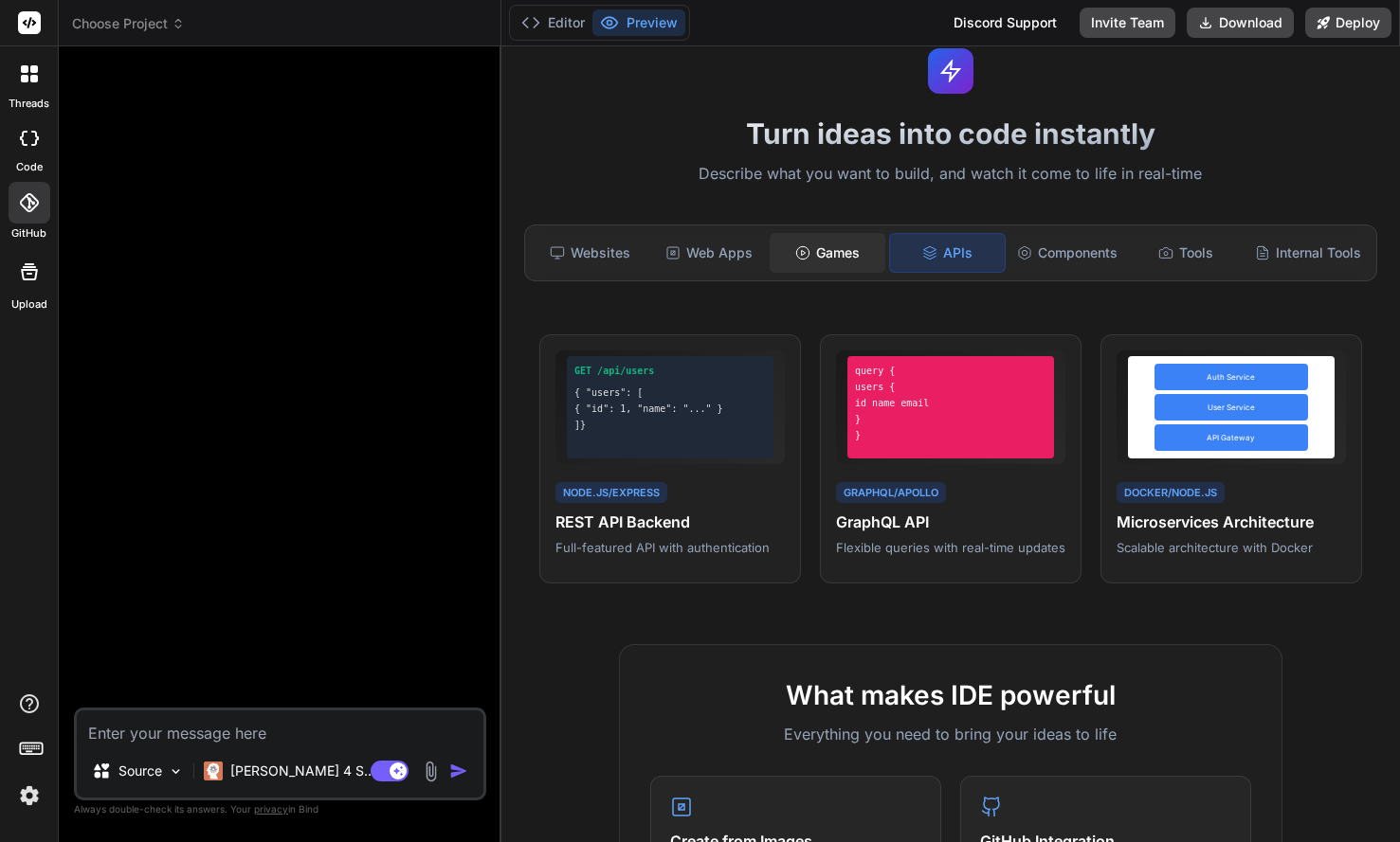
click at [821, 254] on div "Games" at bounding box center [827, 253] width 115 height 40
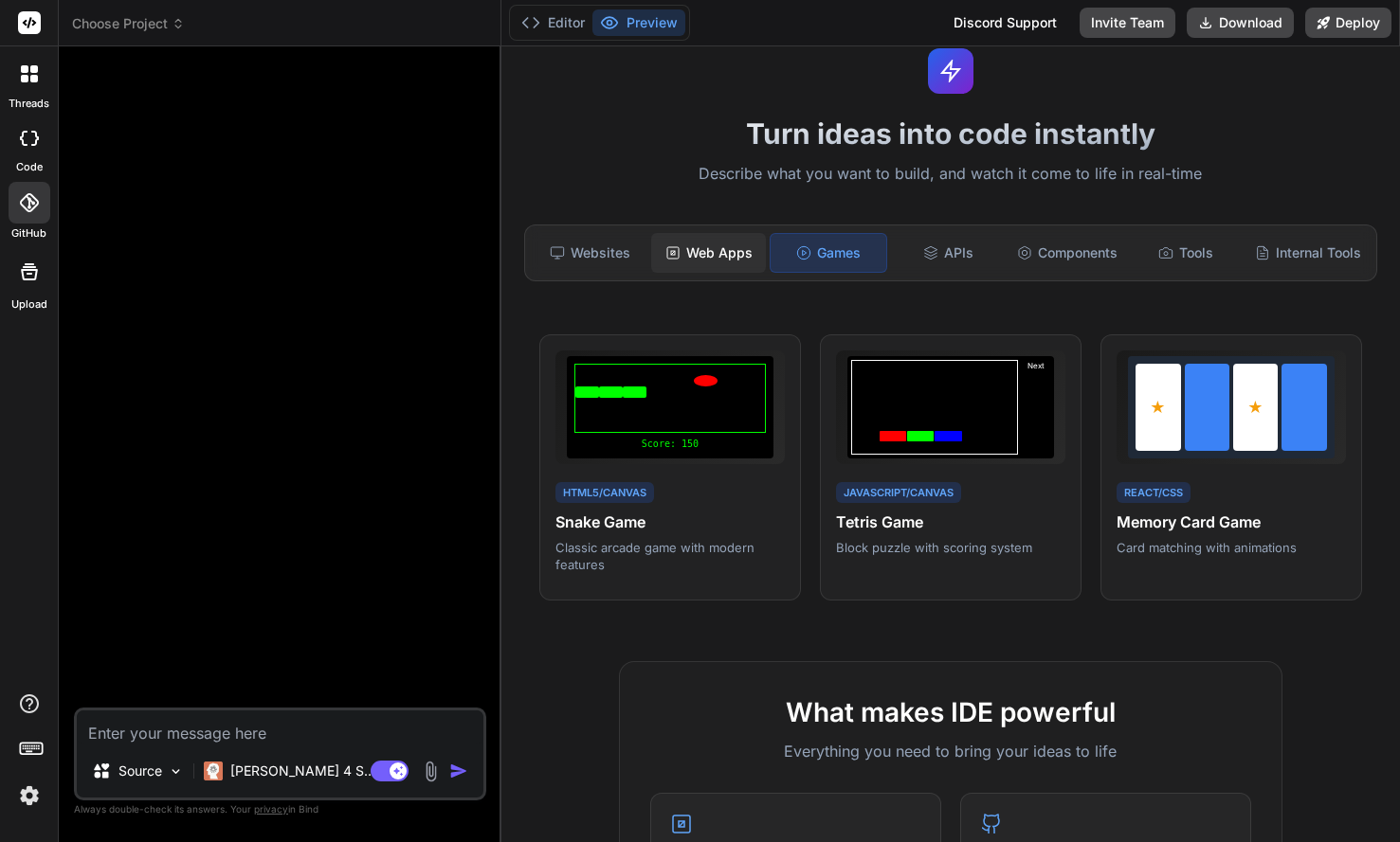
click at [727, 253] on div "Web Apps" at bounding box center [708, 253] width 115 height 40
